Goal: Task Accomplishment & Management: Complete application form

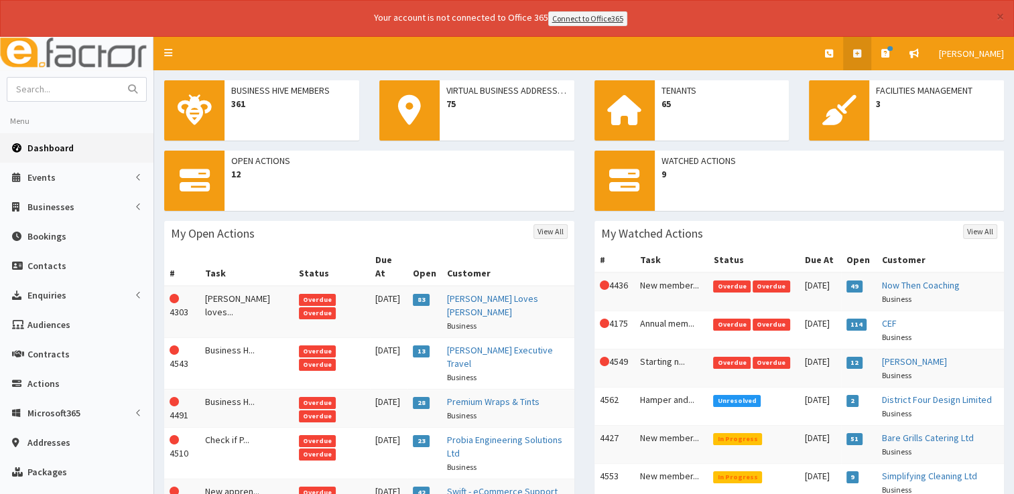
click at [853, 56] on link at bounding box center [857, 53] width 28 height 33
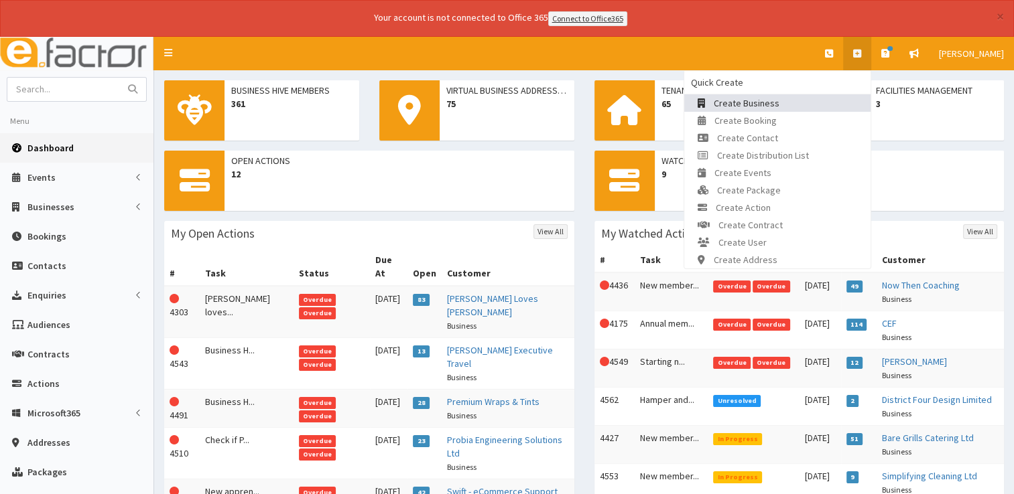
click at [740, 100] on span "Create Business" at bounding box center [746, 103] width 66 height 12
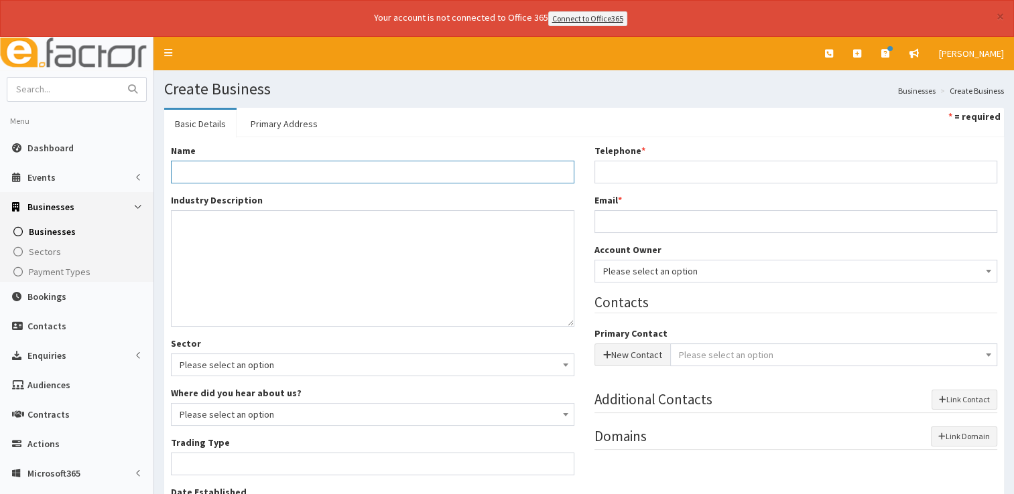
click at [383, 175] on input "Name *" at bounding box center [372, 172] width 403 height 23
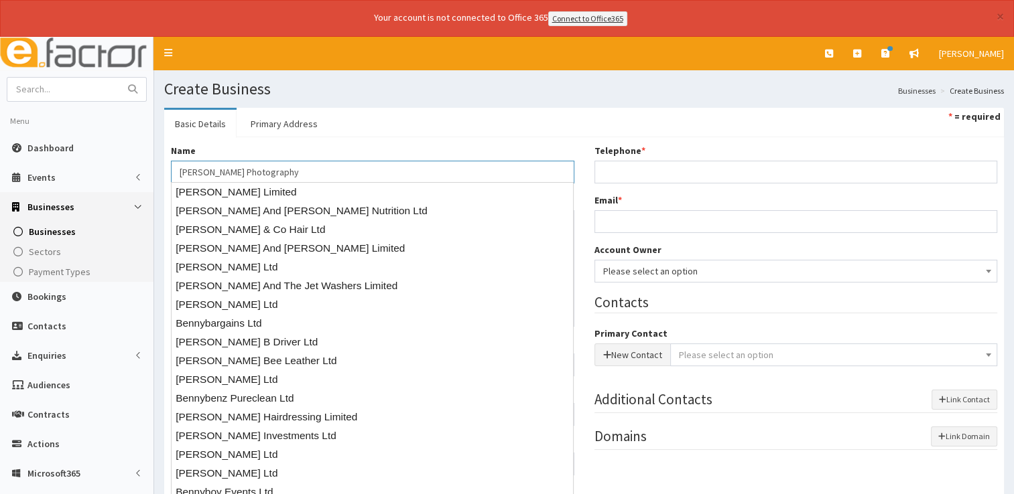
type input "[PERSON_NAME] Photography"
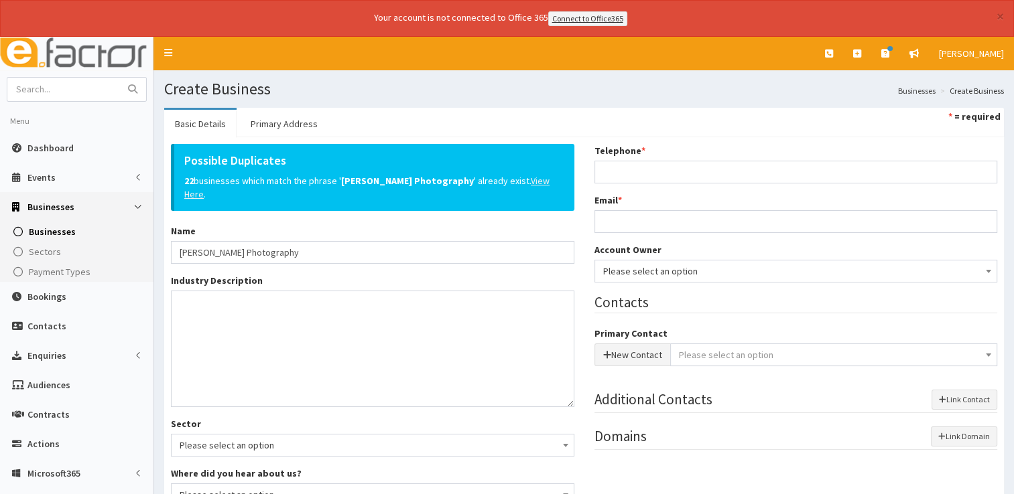
click at [500, 178] on u "View Here" at bounding box center [366, 187] width 365 height 25
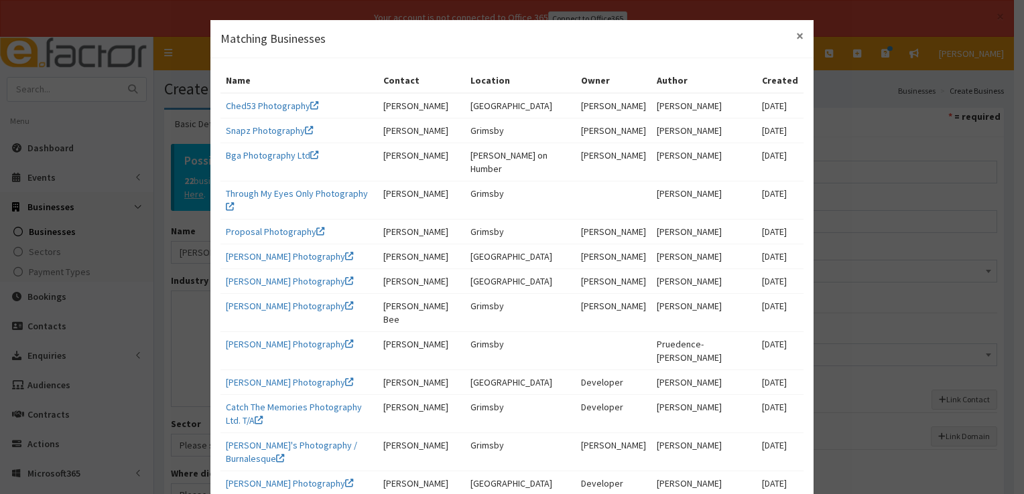
click at [796, 40] on span "×" at bounding box center [799, 36] width 7 height 18
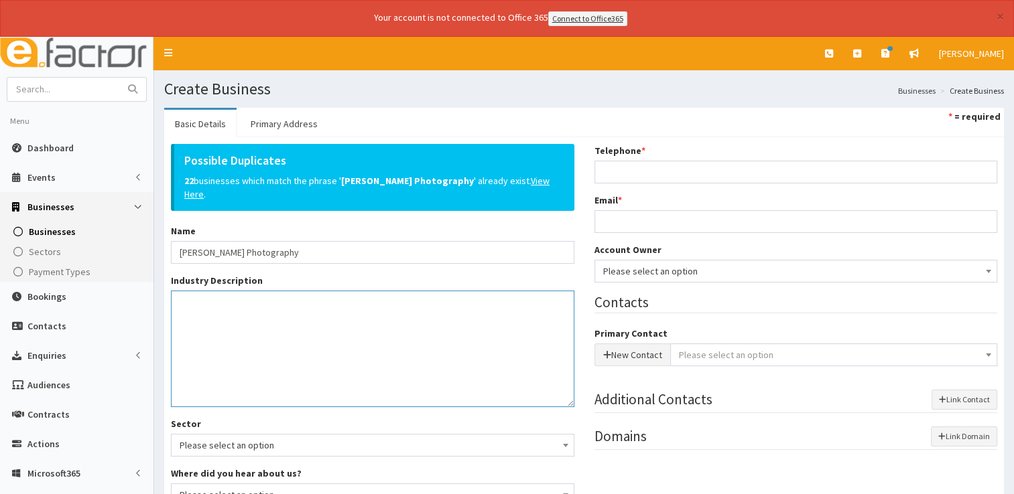
click at [354, 344] on textarea "Industry Description *" at bounding box center [372, 349] width 403 height 117
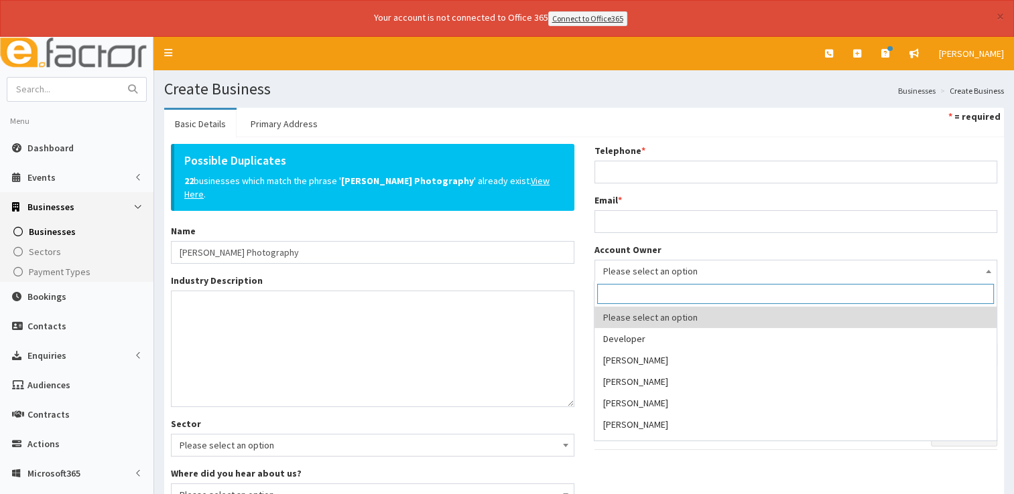
click at [627, 279] on span "Please select an option" at bounding box center [795, 271] width 403 height 23
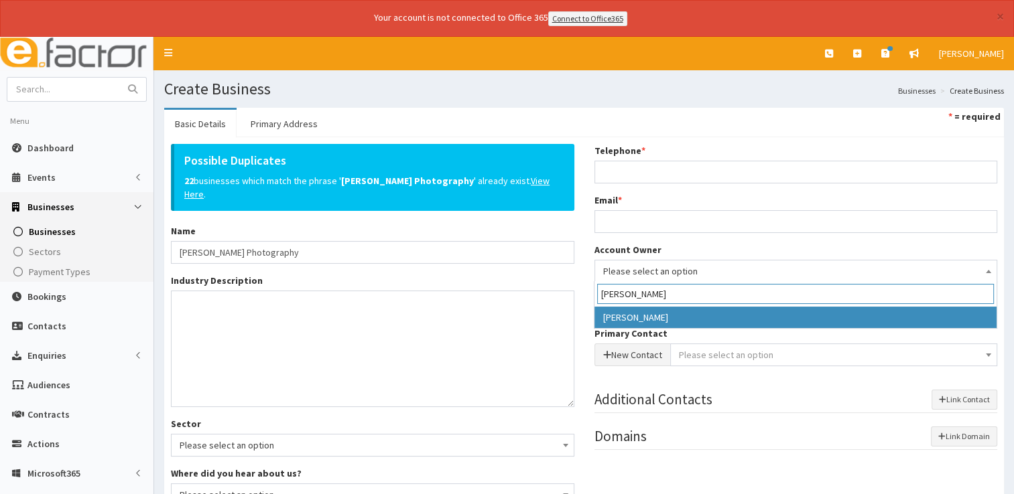
type input "[PERSON_NAME]"
select select "36"
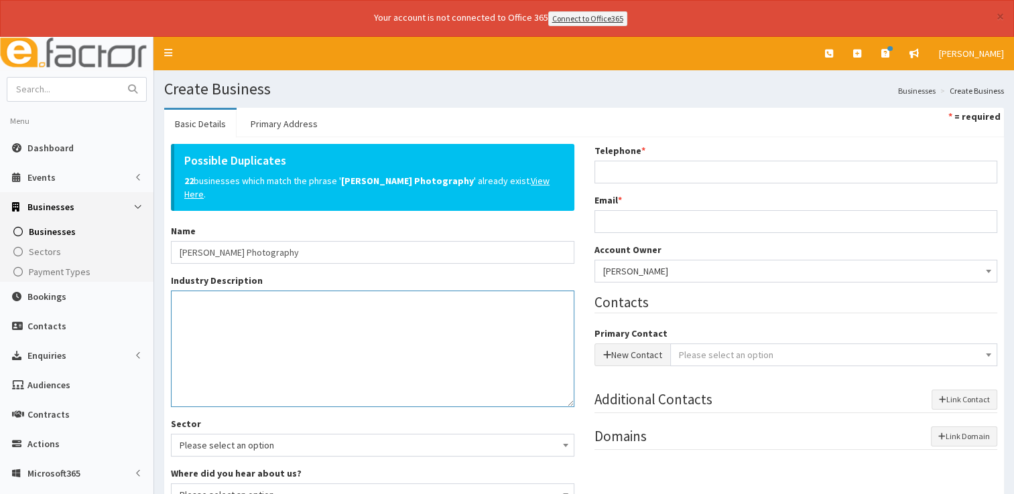
click at [372, 296] on textarea "Industry Description *" at bounding box center [372, 349] width 403 height 117
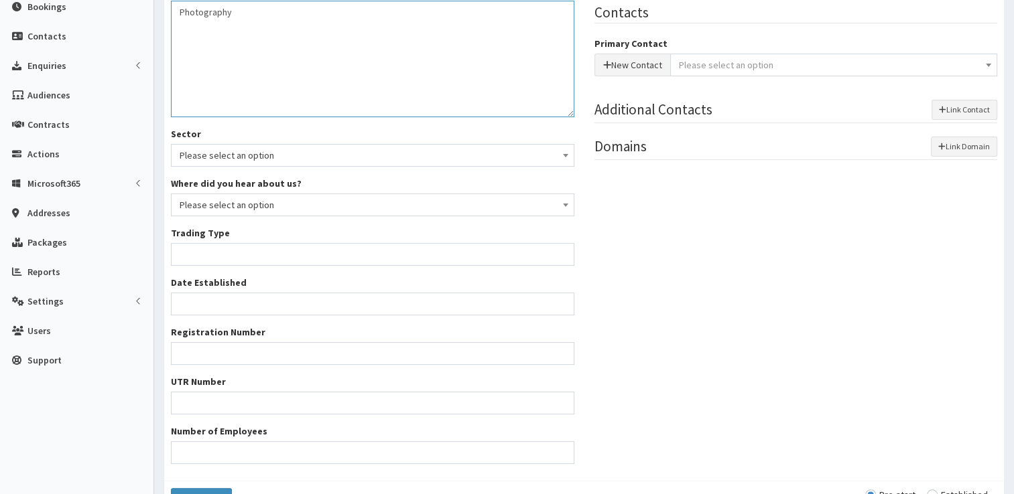
scroll to position [302, 0]
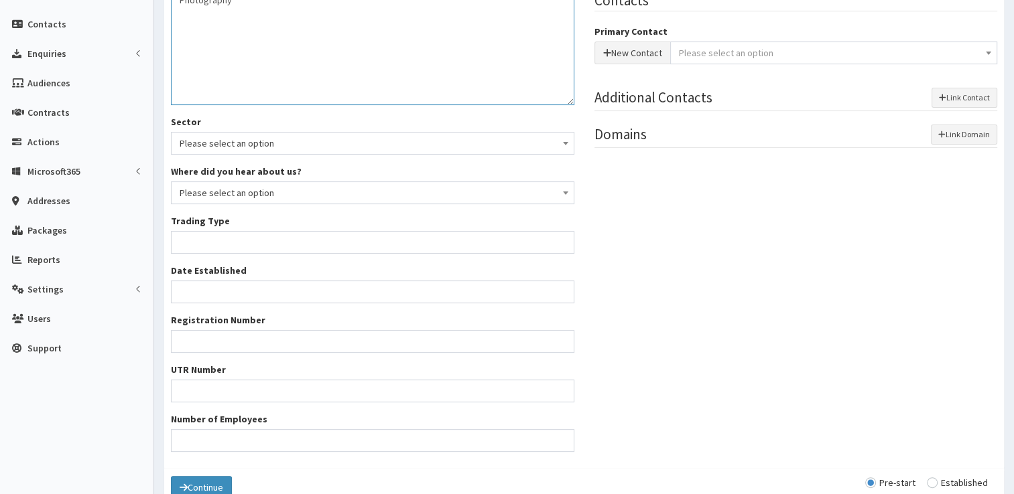
type textarea "Photography"
click at [362, 234] on input "Trading Type *" at bounding box center [372, 242] width 403 height 23
type input "Sole Trader"
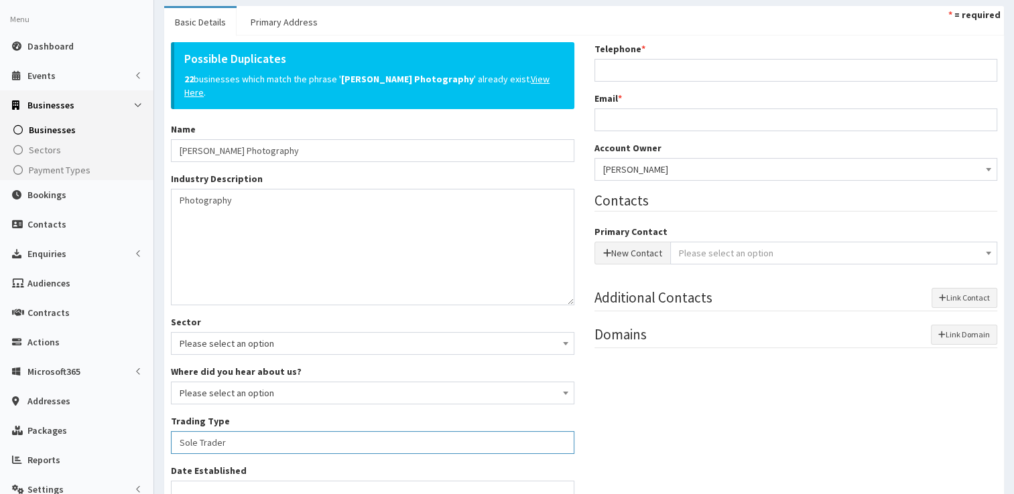
scroll to position [92, 0]
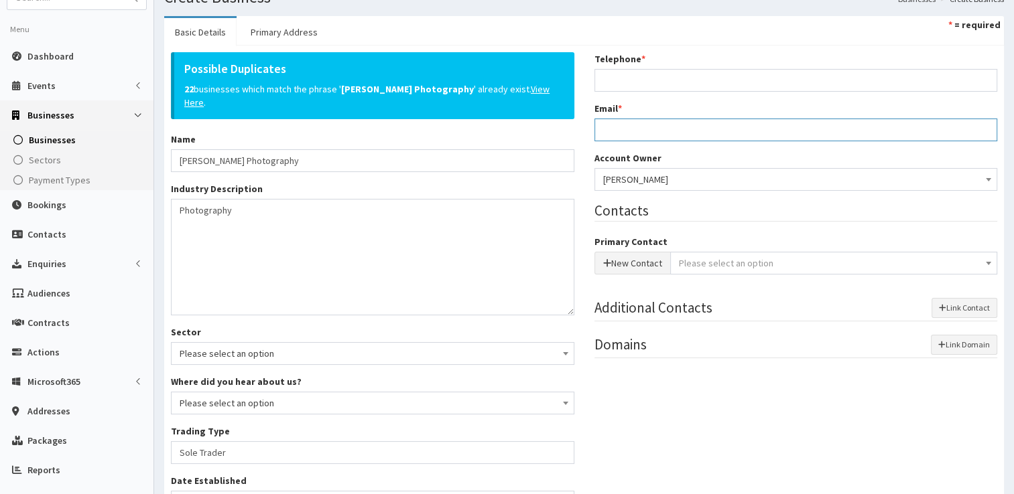
click at [648, 130] on input "Email *" at bounding box center [795, 130] width 403 height 23
click at [608, 128] on input "Email *" at bounding box center [795, 130] width 403 height 23
paste input "mailto:[EMAIL_ADDRESS][DOMAIN_NAME]"
drag, startPoint x: 630, startPoint y: 127, endPoint x: 573, endPoint y: 129, distance: 56.3
click at [573, 129] on div "Possible Duplicates 22 businesses which match the phrase ' [PERSON_NAME] Photog…" at bounding box center [584, 362] width 846 height 620
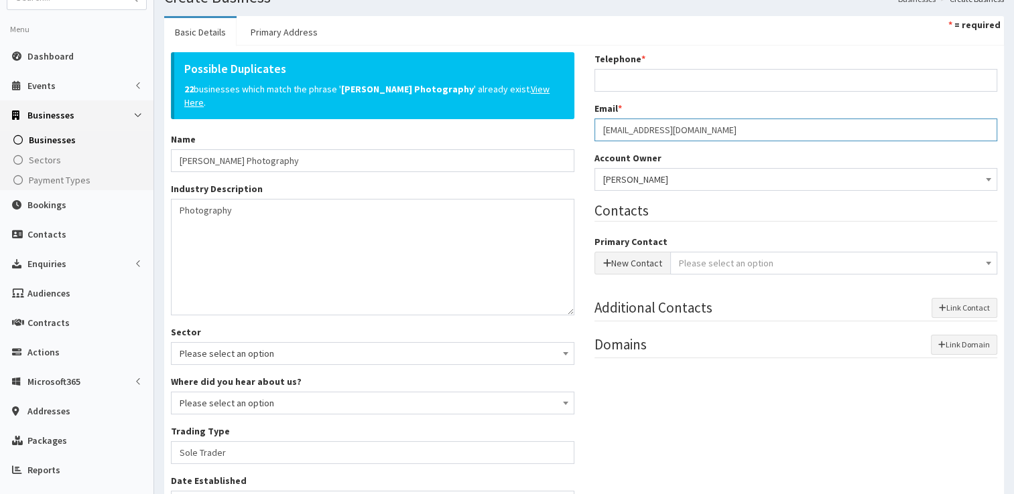
type input "[EMAIL_ADDRESS][DOMAIN_NAME]"
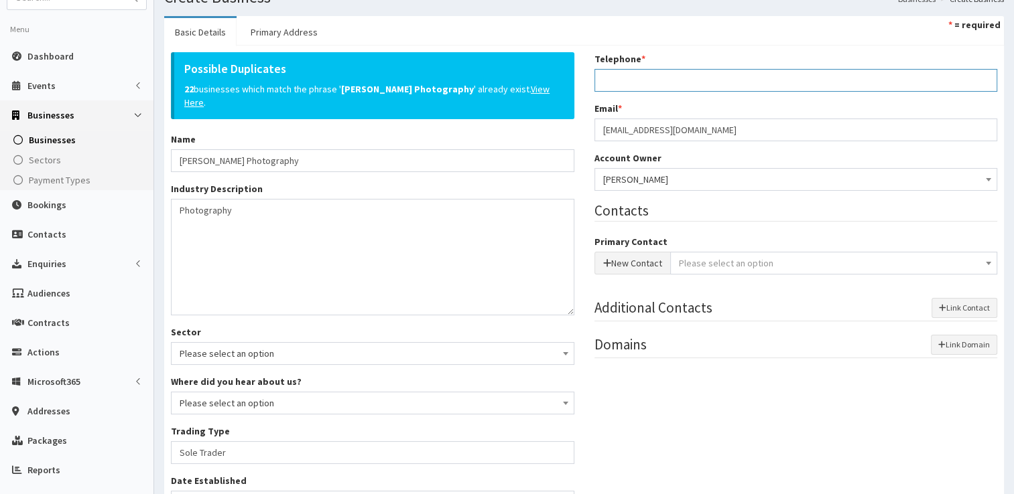
click at [627, 70] on input "Telephone *" at bounding box center [795, 80] width 403 height 23
click at [649, 80] on input "Telephone *" at bounding box center [795, 80] width 403 height 23
paste input "01472 700212"
click at [628, 76] on input "01472 700212" at bounding box center [795, 80] width 403 height 23
type input "01472700212"
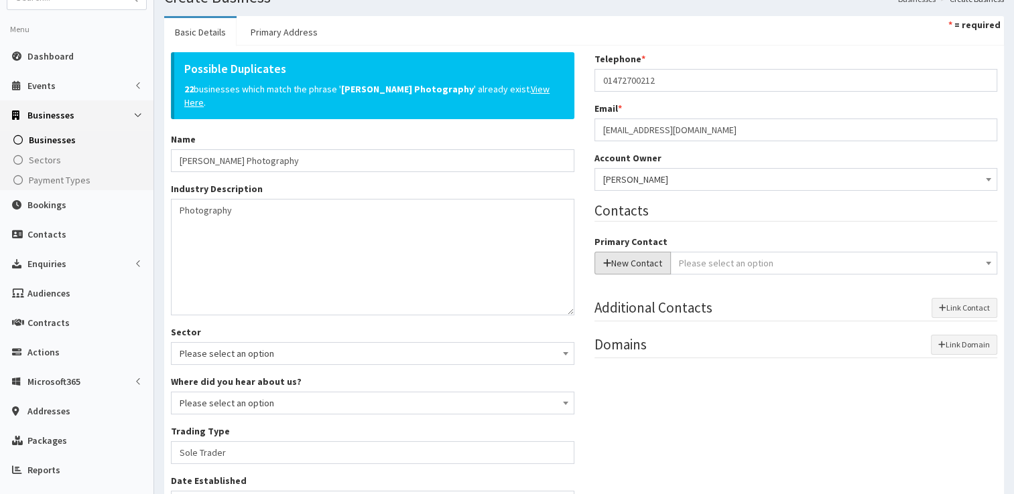
click at [634, 254] on button "New Contact" at bounding box center [632, 263] width 76 height 23
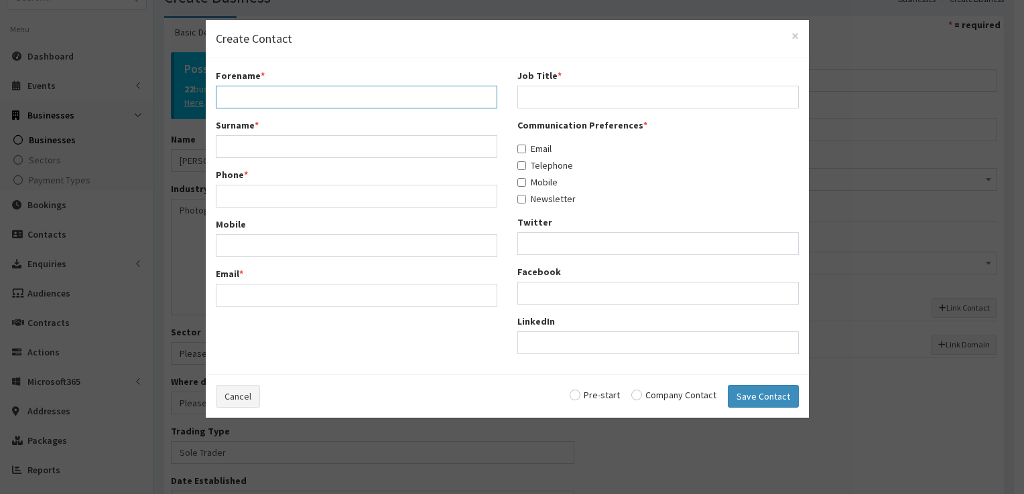
click at [319, 94] on input "Forename *" at bounding box center [356, 97] width 281 height 23
type input "l"
type input "Claire"
type input "Bennellick"
paste input "01472 700212"
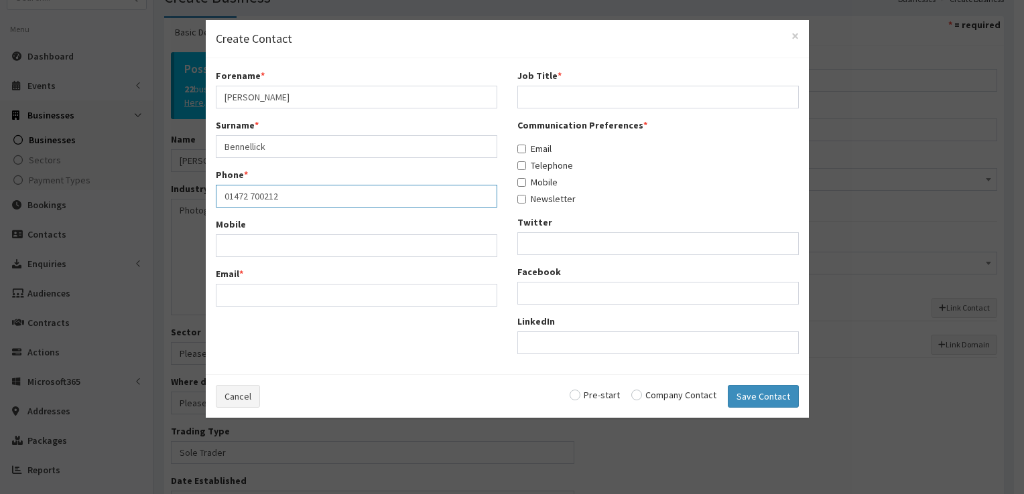
click at [249, 195] on input "01472 700212" at bounding box center [356, 196] width 281 height 23
type input "01472700212"
click at [247, 299] on input "Email *" at bounding box center [356, 295] width 281 height 23
click at [295, 282] on div "Email *" at bounding box center [356, 287] width 281 height 40
click at [295, 290] on input "Email *" at bounding box center [356, 295] width 281 height 23
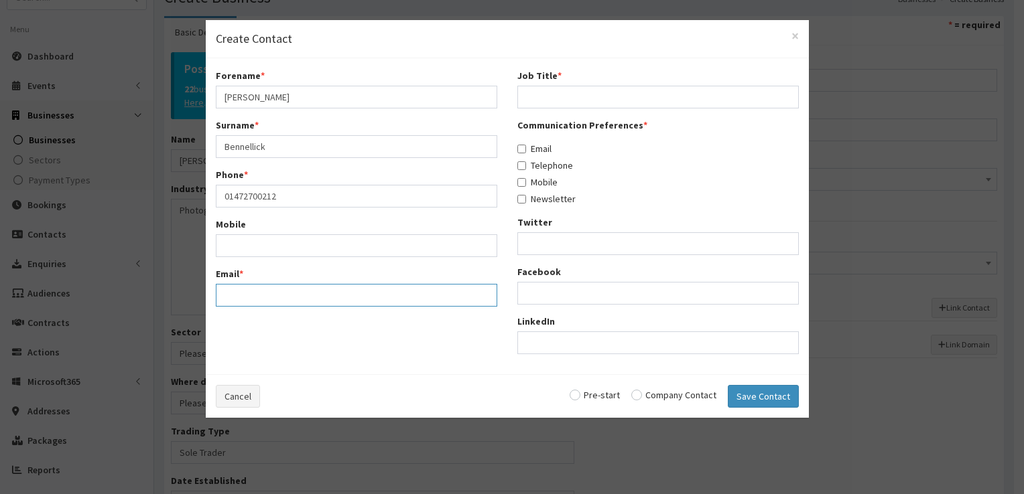
paste input "mailto:info@bennyphotography.co.uk"
drag, startPoint x: 250, startPoint y: 296, endPoint x: 221, endPoint y: 296, distance: 28.8
click at [221, 296] on input "mailto:info@bennyphotography.co.uk" at bounding box center [356, 295] width 281 height 23
type input "info@bennyphotography.co.uk"
click at [245, 245] on input "Mobile" at bounding box center [356, 245] width 281 height 23
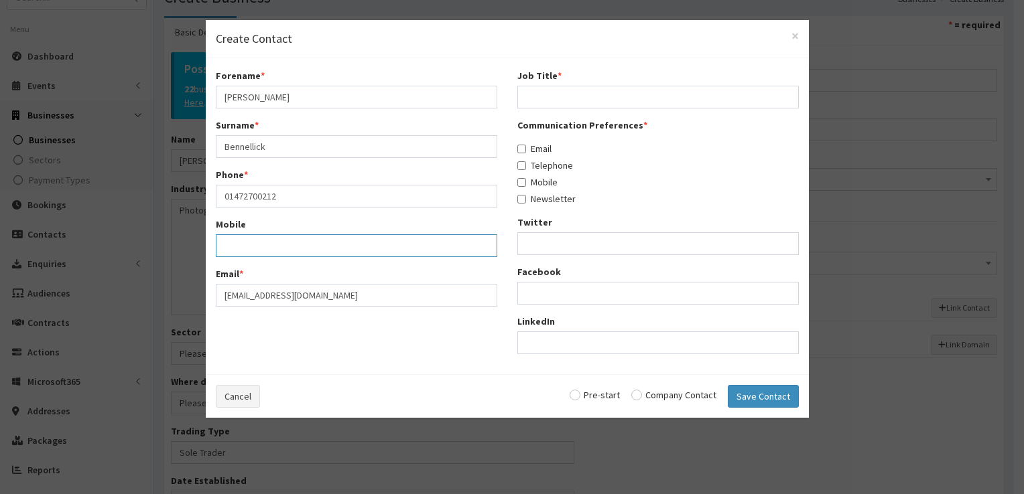
click at [294, 249] on input "Mobile" at bounding box center [356, 245] width 281 height 23
paste input "07825 537302"
click at [248, 247] on input "07825 537302" at bounding box center [356, 245] width 281 height 23
type input "07825537302"
click at [557, 99] on input "Job Title *" at bounding box center [657, 97] width 281 height 23
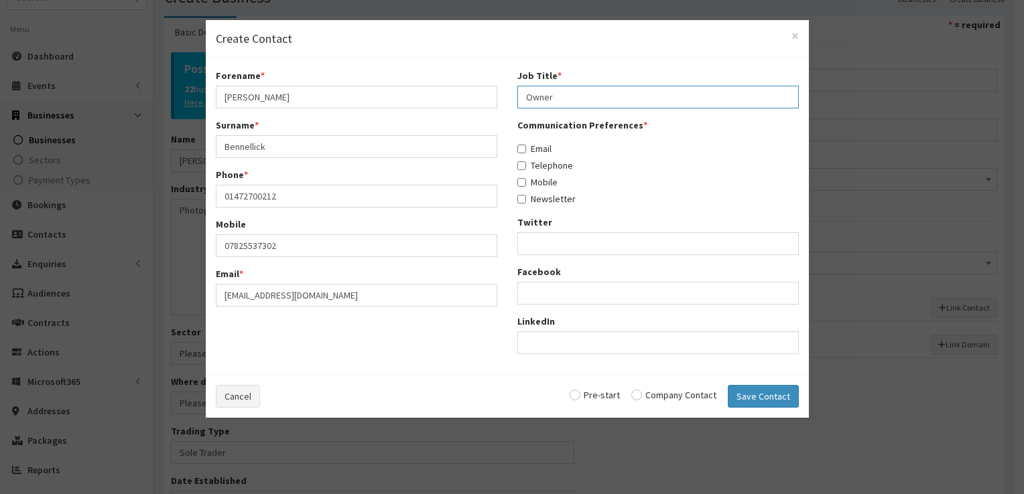
type input "Owner"
click at [519, 147] on input "Email" at bounding box center [521, 149] width 9 height 9
checkbox input "true"
click at [519, 155] on div "Communication Preferences * Email Telephone Mobile Newsletter" at bounding box center [657, 162] width 281 height 87
click at [519, 165] on input "Telephone" at bounding box center [521, 165] width 9 height 9
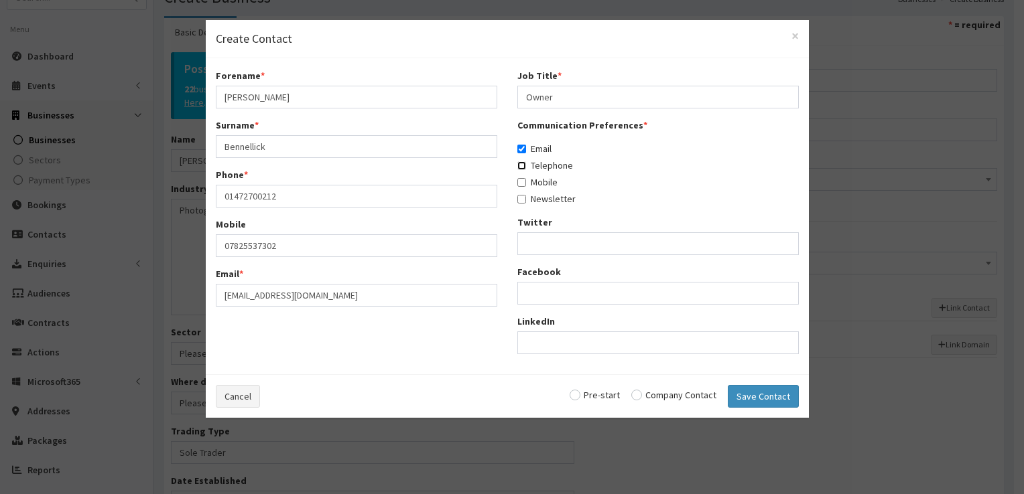
checkbox input "true"
click at [520, 181] on input "Mobile" at bounding box center [521, 182] width 9 height 9
checkbox input "true"
click at [520, 200] on input "Newsletter" at bounding box center [521, 199] width 9 height 9
checkbox input "true"
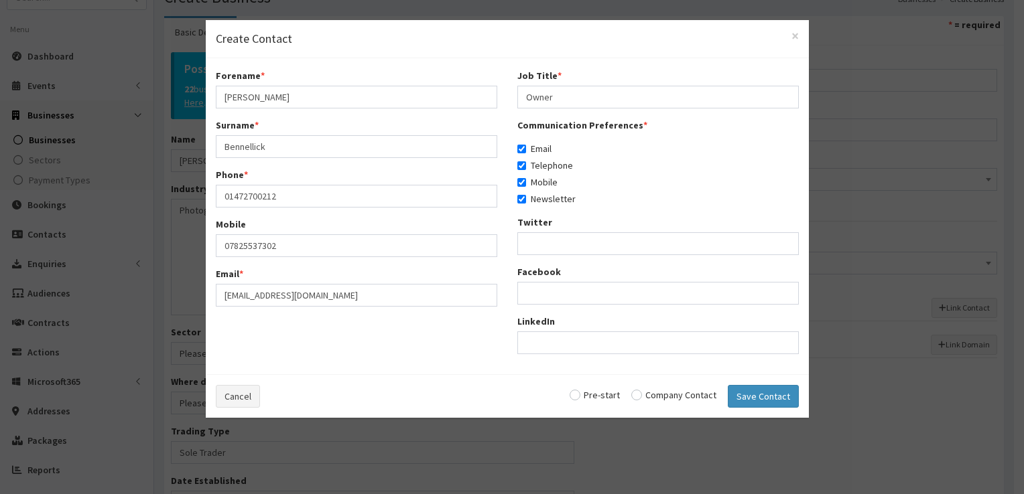
click at [641, 393] on input "radio" at bounding box center [673, 395] width 85 height 9
radio input "true"
click at [768, 390] on button "Save Contact" at bounding box center [763, 396] width 71 height 23
checkbox input "false"
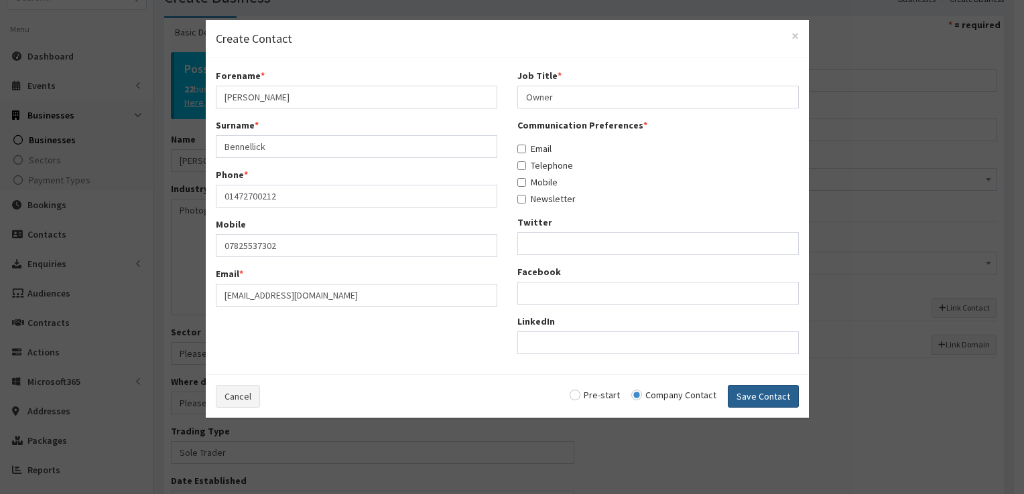
checkbox input "false"
radio input "false"
select select "5277"
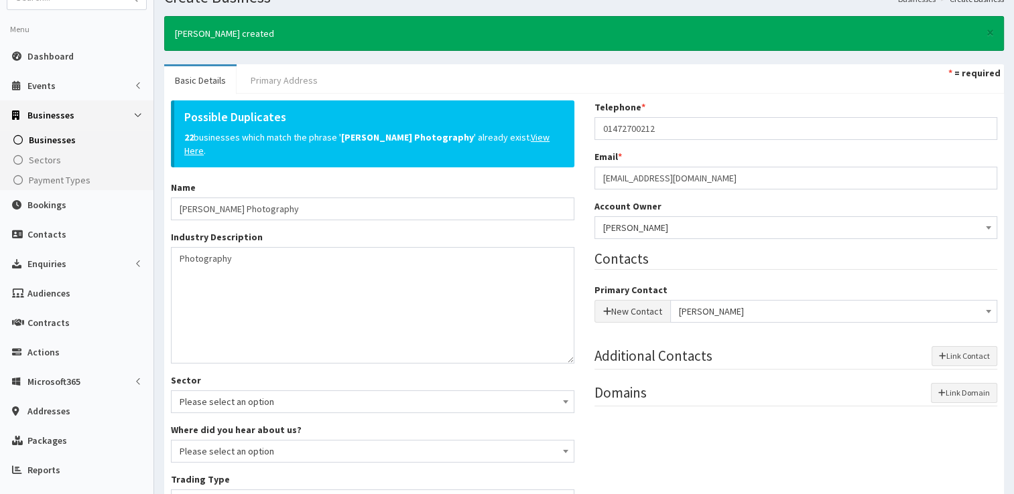
click at [285, 74] on link "Primary Address" at bounding box center [284, 80] width 88 height 28
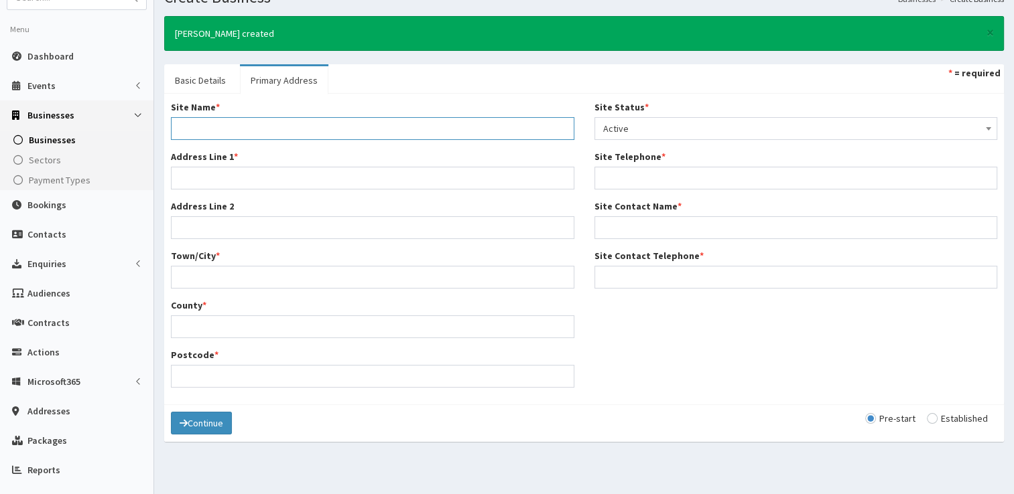
click at [250, 125] on input "Site Name *" at bounding box center [372, 128] width 403 height 23
type input "Main Office"
click at [199, 176] on input "Address Line 1 *" at bounding box center [372, 178] width 403 height 23
click at [206, 174] on input "Address Line 1 *" at bounding box center [372, 178] width 403 height 23
paste input "18 Parklands Avenue, Humberston, DN36 4FY"
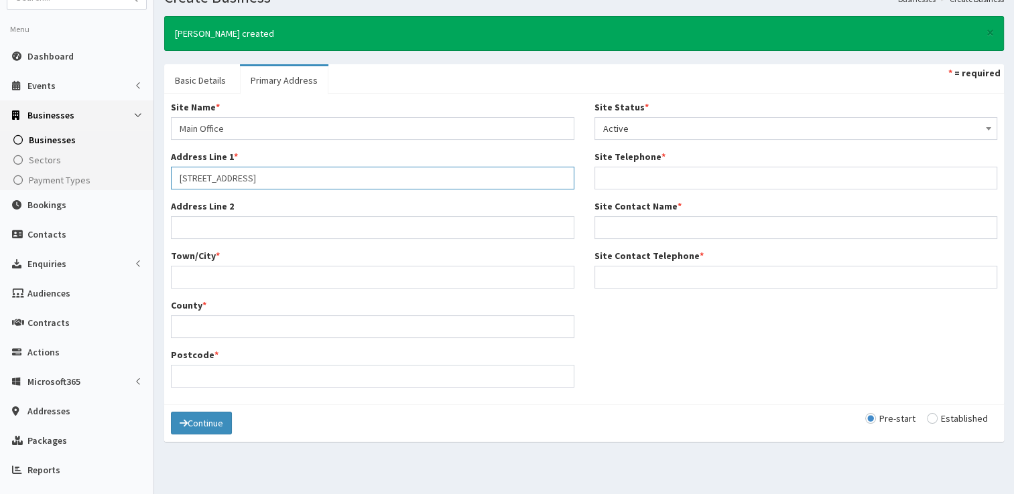
drag, startPoint x: 358, startPoint y: 176, endPoint x: 319, endPoint y: 176, distance: 39.5
click at [319, 176] on input "18 Parklands Avenue, Humberston, DN36 4FY" at bounding box center [372, 178] width 403 height 23
type input "18 Parklands Avenue, Humberston,"
click at [214, 378] on input "Postcode *" at bounding box center [372, 376] width 403 height 23
paste input "DN36 4FY"
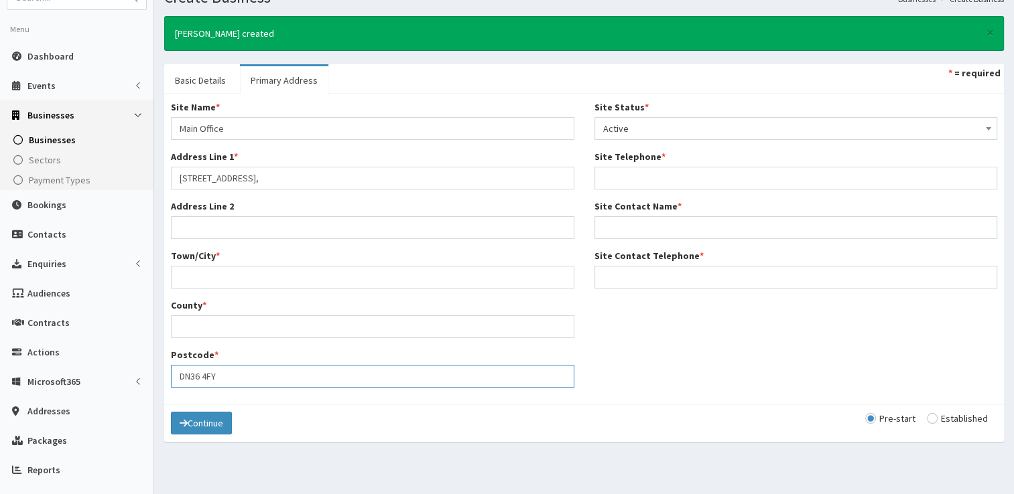
type input "DN36 4FY"
click at [207, 320] on input "County *" at bounding box center [372, 327] width 403 height 23
type input "North East Lincolnshire"
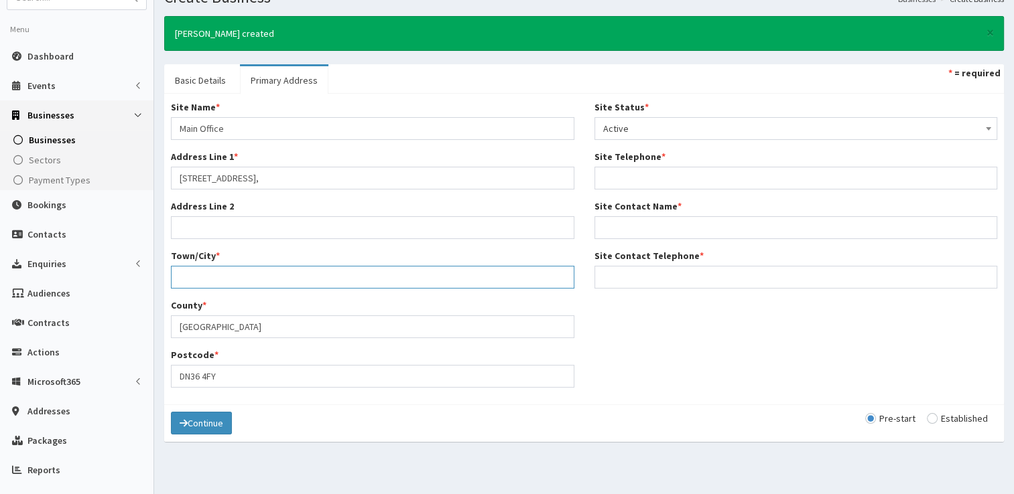
click at [204, 275] on input "Town/City *" at bounding box center [372, 277] width 403 height 23
type input "Humberston"
drag, startPoint x: 332, startPoint y: 180, endPoint x: 260, endPoint y: 178, distance: 71.7
click at [260, 178] on input "18 Parklands Avenue, Humberston," at bounding box center [372, 178] width 403 height 23
type input "18 Parklands Avenue"
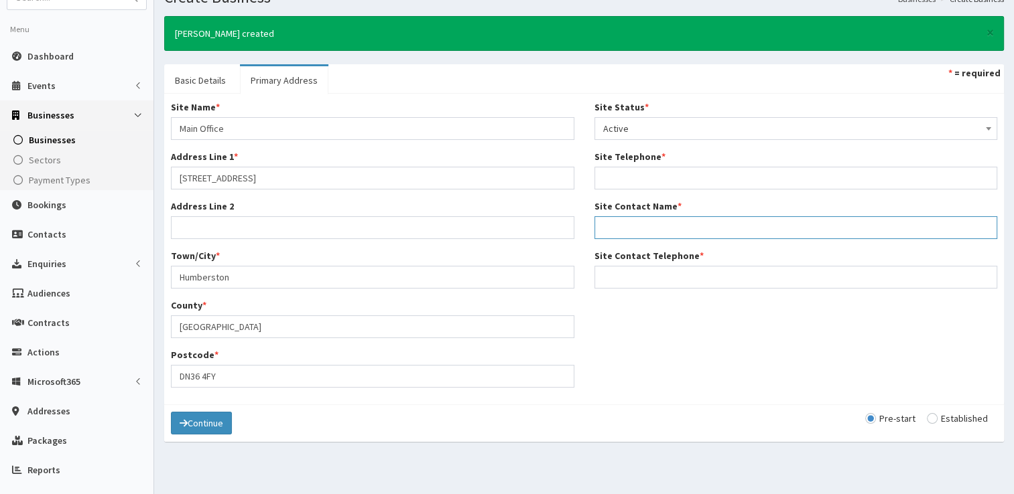
click at [662, 221] on input "Site Contact Name *" at bounding box center [795, 227] width 403 height 23
type input "Claire Bennellick"
click at [651, 172] on input "Site Telephone *" at bounding box center [795, 178] width 403 height 23
click at [619, 176] on input "Site Telephone *" at bounding box center [795, 178] width 403 height 23
paste input "01472 700212"
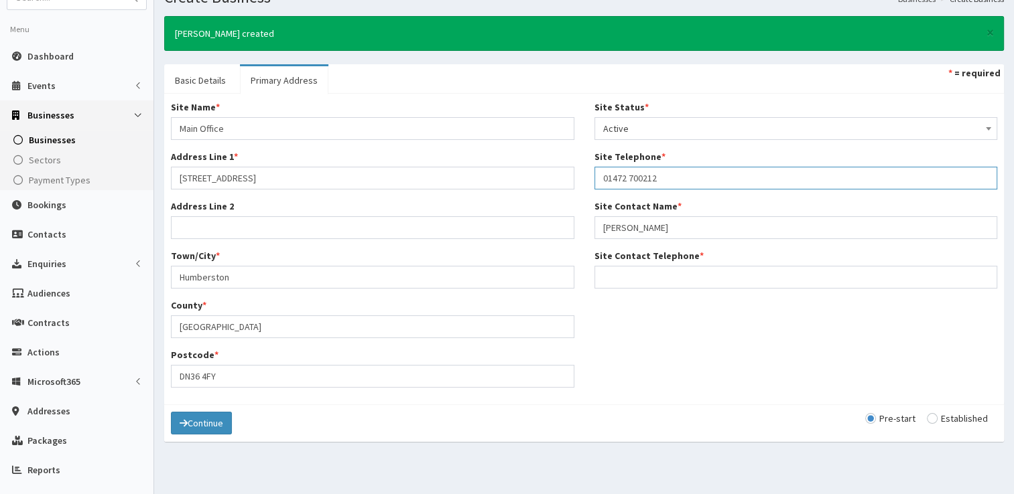
click at [626, 176] on input "01472 700212" at bounding box center [795, 178] width 403 height 23
drag, startPoint x: 663, startPoint y: 178, endPoint x: 596, endPoint y: 177, distance: 67.0
click at [596, 177] on input "01472700212" at bounding box center [795, 178] width 403 height 23
type input "01472700212"
click at [619, 269] on input "Site Contact Telephone *" at bounding box center [795, 277] width 403 height 23
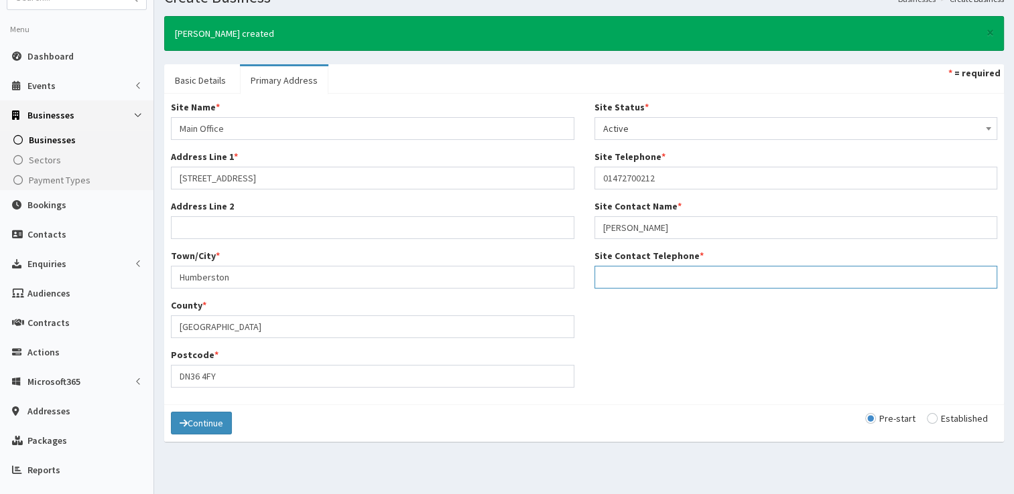
paste input "01472700212"
type input "01472700212"
click at [937, 419] on input "radio" at bounding box center [957, 418] width 61 height 9
radio input "true"
click at [206, 417] on button "Continue" at bounding box center [201, 423] width 61 height 23
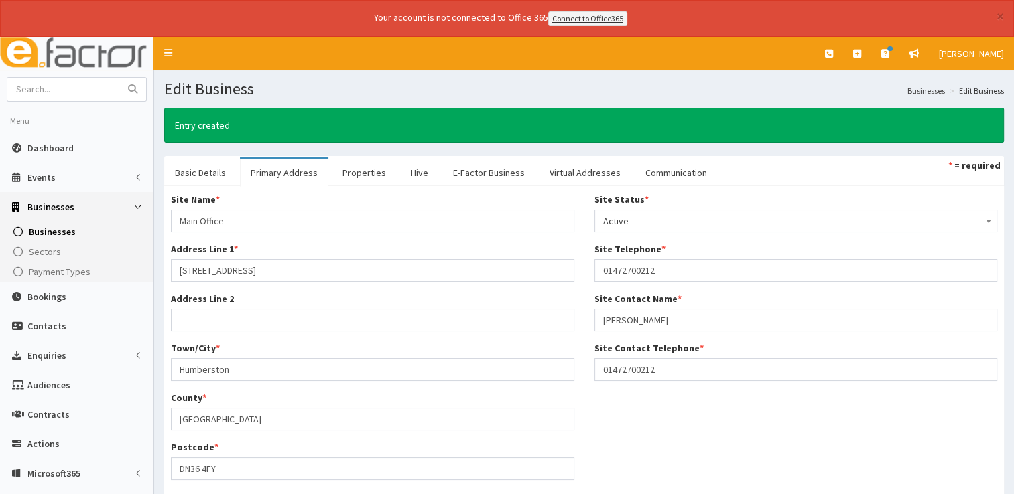
click at [651, 468] on div "Site Name * Main Office Address Line 1 * 18 Parklands Avenue Address Line 2 Tow…" at bounding box center [584, 341] width 846 height 297
click at [195, 172] on link "Basic Details" at bounding box center [200, 173] width 72 height 28
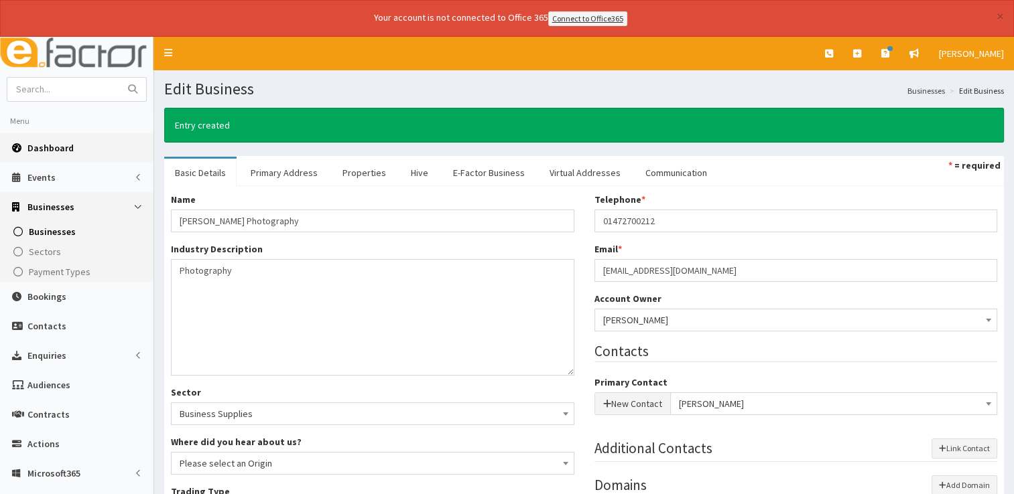
click at [70, 152] on link "Dashboard" at bounding box center [76, 147] width 153 height 29
